Goal: Task Accomplishment & Management: Complete application form

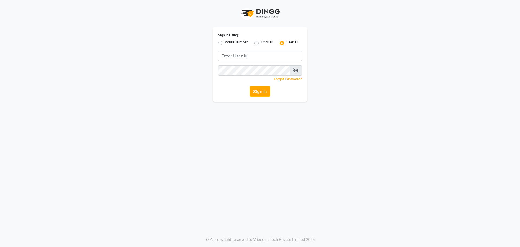
click at [225, 42] on label "Mobile Number" at bounding box center [236, 43] width 23 height 7
click at [225, 42] on input "Mobile Number" at bounding box center [227, 42] width 4 height 4
radio input "true"
radio input "false"
click at [260, 53] on input "Username" at bounding box center [269, 56] width 66 height 10
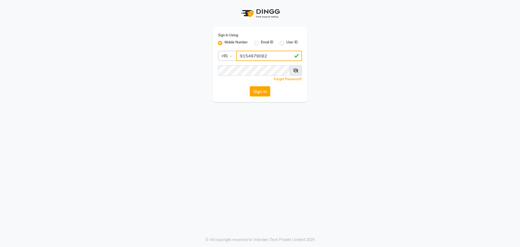
type input "9154979082"
click at [250, 86] on button "Sign In" at bounding box center [260, 91] width 21 height 10
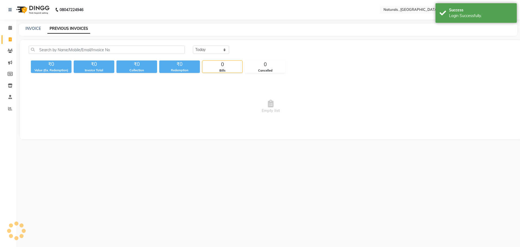
select select "en"
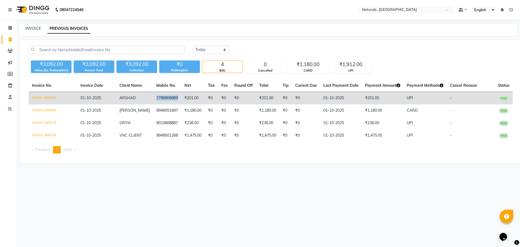
drag, startPoint x: 173, startPoint y: 98, endPoint x: 149, endPoint y: 98, distance: 24.1
click at [153, 98] on td "7799906889" at bounding box center [167, 98] width 28 height 13
copy td "7799906889"
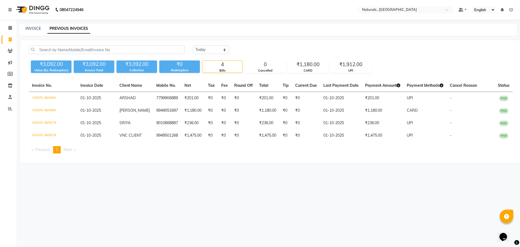
click at [187, 208] on div "08047224946 Select Location × Naturals , Vijay Nagar Colony Default Panel My Pa…" at bounding box center [260, 123] width 520 height 247
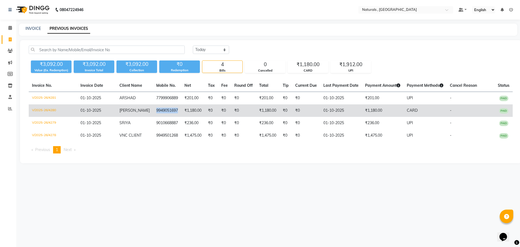
drag, startPoint x: 172, startPoint y: 110, endPoint x: 150, endPoint y: 111, distance: 21.9
click at [153, 111] on td "9949051697" at bounding box center [167, 110] width 28 height 12
copy td "9949051697"
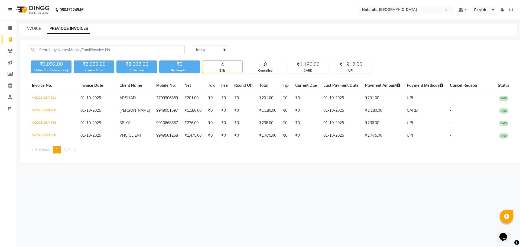
click at [259, 217] on div "08047224946 Select Location × Naturals , Vijay Nagar Colony Default Panel My Pa…" at bounding box center [260, 123] width 520 height 247
click at [384, 219] on div "08047224946 Select Location × Naturals , Vijay Nagar Colony Default Panel My Pa…" at bounding box center [260, 123] width 520 height 247
click at [30, 27] on link "INVOICE" at bounding box center [32, 28] width 15 height 5
select select "service"
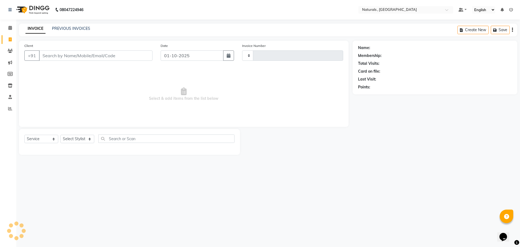
type input "4282"
select select "5818"
click at [57, 57] on input "Client" at bounding box center [96, 55] width 114 height 10
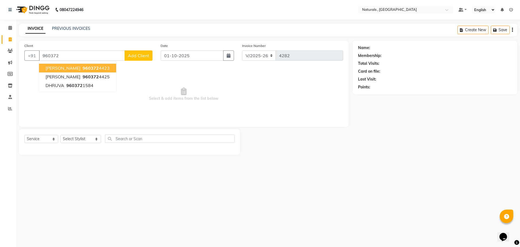
click at [83, 69] on span "960372" at bounding box center [91, 67] width 16 height 5
type input "9603724423"
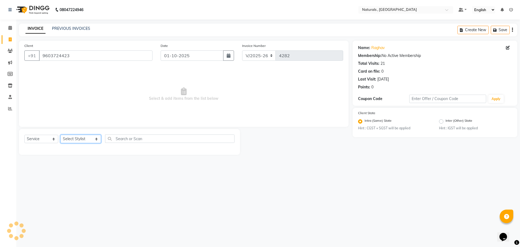
click at [71, 138] on select "Select Stylist ASFIYA (L-3) BHAGYA SHREE GM JAGDISH (L-2) KARIM ( L-2 ) MEHARBA…" at bounding box center [80, 139] width 41 height 8
click at [60, 135] on select "Select Stylist ASFIYA (L-3) BHAGYA SHREE GM JAGDISH (L-2) KARIM ( L-2 ) MEHARBA…" at bounding box center [80, 139] width 41 height 8
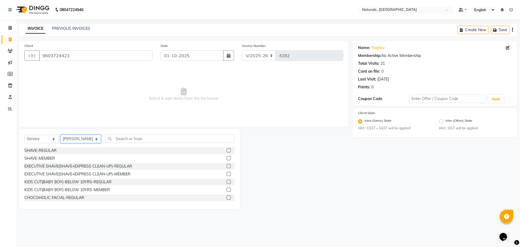
click at [83, 138] on select "Select Stylist ASFIYA (L-3) BHAGYA SHREE GM JAGDISH (L-2) KARIM ( L-2 ) MEHARBA…" at bounding box center [80, 139] width 41 height 8
select select "78703"
click at [60, 135] on select "Select Stylist ASFIYA (L-3) BHAGYA SHREE GM JAGDISH (L-2) KARIM ( L-2 ) MEHARBA…" at bounding box center [80, 139] width 41 height 8
click at [123, 139] on input "text" at bounding box center [170, 138] width 130 height 8
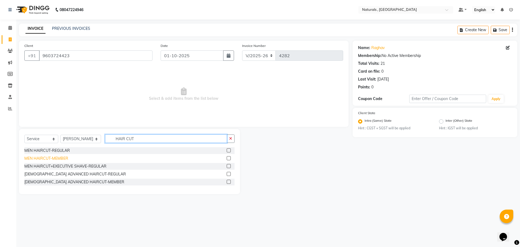
type input "HAIR CUT"
click at [60, 159] on div "MEN HAIRCUT-MEMBER" at bounding box center [46, 159] width 44 height 6
checkbox input "false"
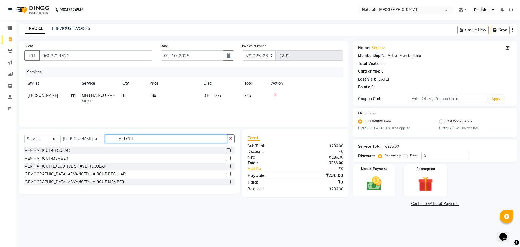
click at [140, 139] on input "HAIR CUT" at bounding box center [166, 138] width 122 height 8
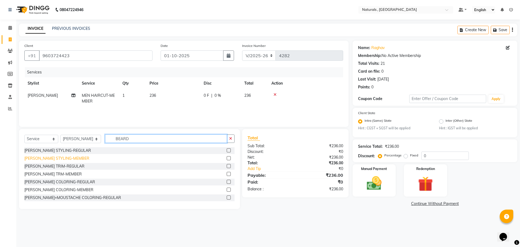
type input "BEARD"
click at [35, 158] on div "BEARD STYLING-MEMBER" at bounding box center [56, 159] width 65 height 6
checkbox input "false"
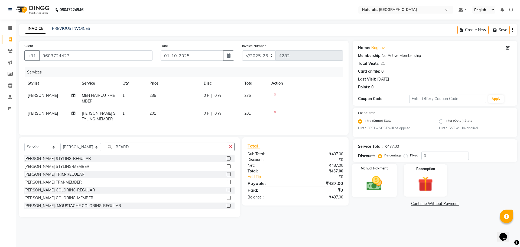
click at [377, 187] on img at bounding box center [374, 183] width 25 height 18
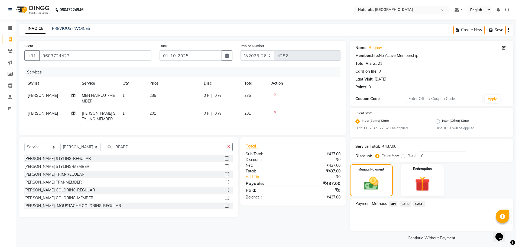
click at [393, 204] on span "UPI" at bounding box center [393, 203] width 8 height 6
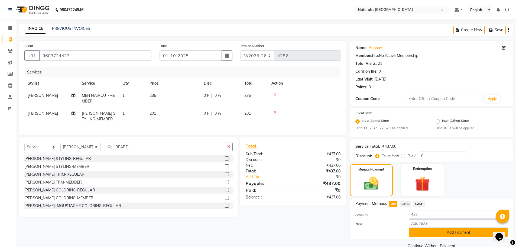
click at [432, 235] on button "Add Payment" at bounding box center [458, 232] width 99 height 8
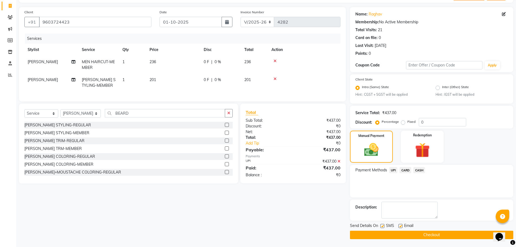
scroll to position [34, 0]
click at [433, 236] on button "Checkout" at bounding box center [431, 234] width 163 height 8
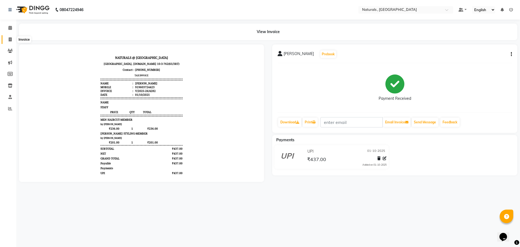
click at [9, 39] on icon at bounding box center [10, 39] width 3 height 4
select select "service"
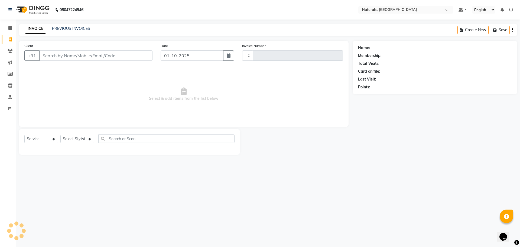
type input "4283"
select select "5818"
click at [83, 28] on link "PREVIOUS INVOICES" at bounding box center [71, 28] width 38 height 5
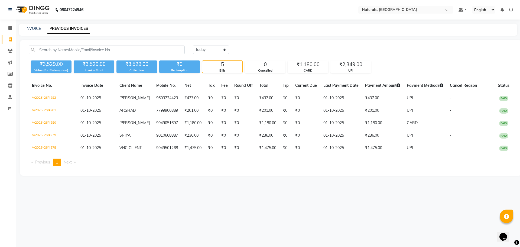
click at [36, 25] on div "INVOICE PREVIOUS INVOICES" at bounding box center [268, 30] width 499 height 12
click at [35, 27] on link "INVOICE" at bounding box center [32, 28] width 15 height 5
select select "5818"
select select "service"
